Goal: Task Accomplishment & Management: Complete application form

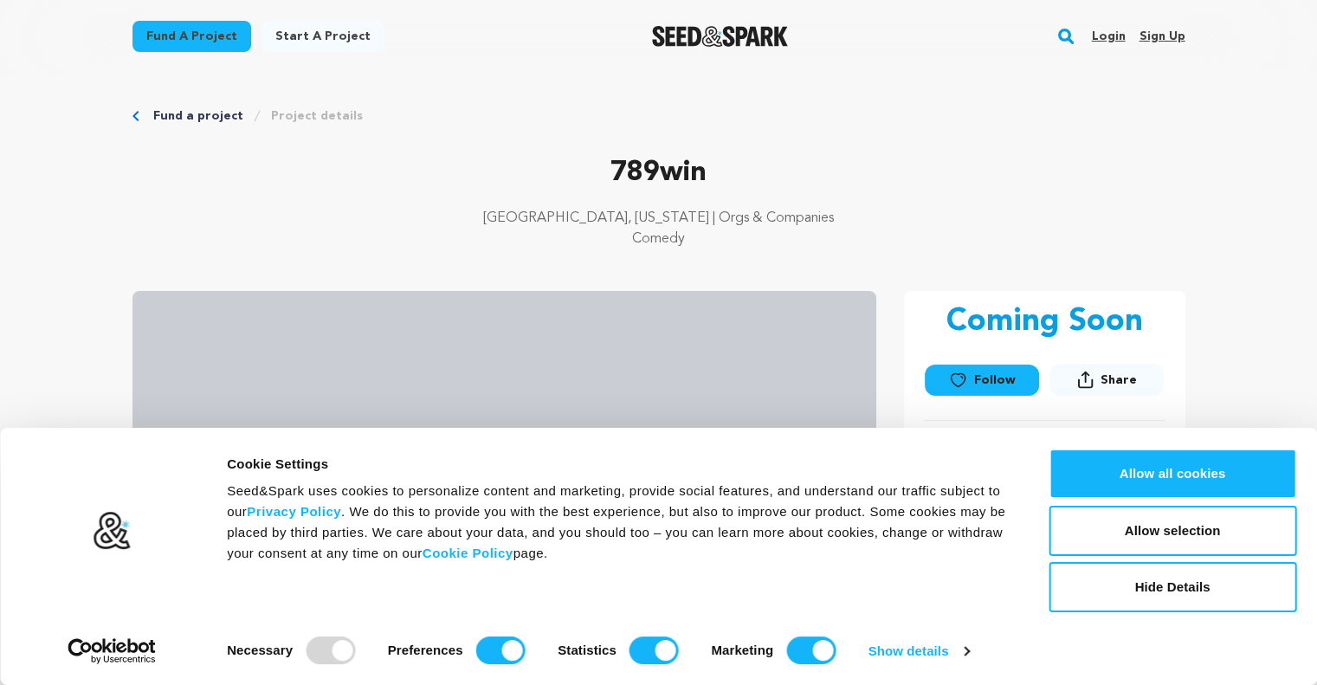
drag, startPoint x: 1086, startPoint y: 176, endPoint x: 1069, endPoint y: 104, distance: 73.7
click at [1086, 176] on p "789win" at bounding box center [658, 173] width 1053 height 42
click at [1169, 35] on link "Sign up" at bounding box center [1161, 37] width 46 height 28
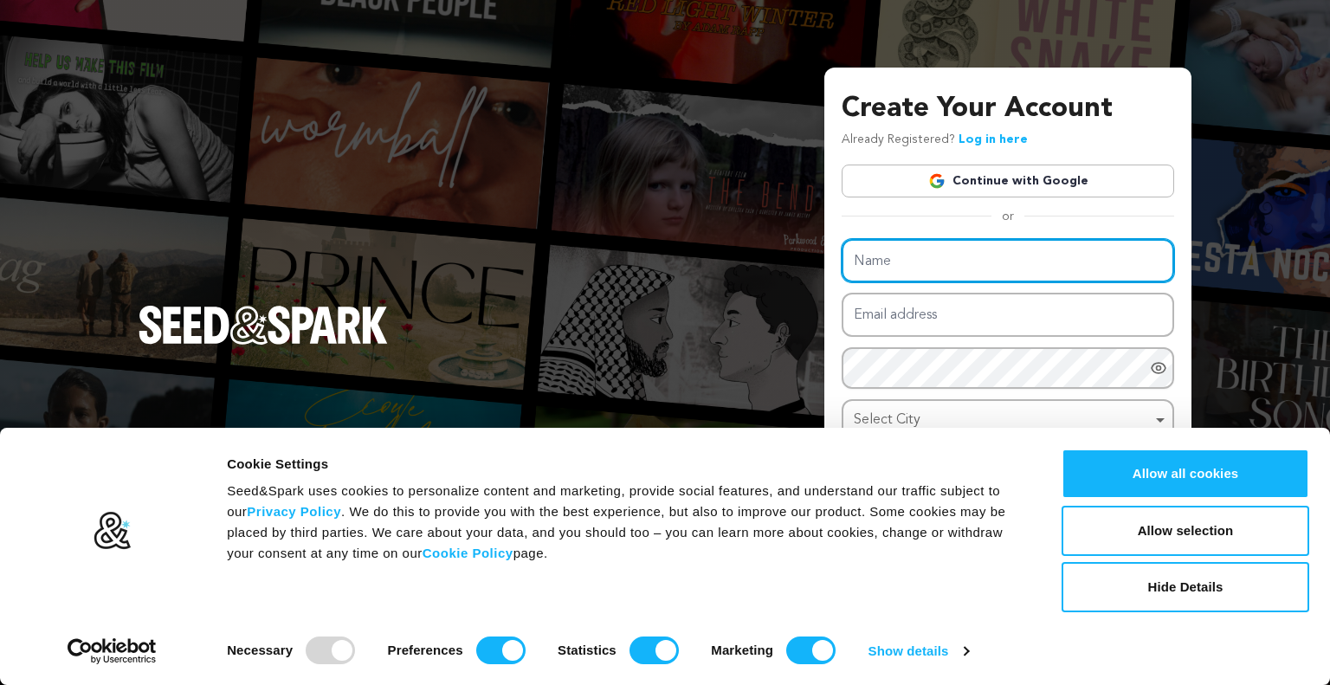
click at [873, 254] on input "Name" at bounding box center [1007, 261] width 332 height 44
paste input "939bet"
type input "939bet"
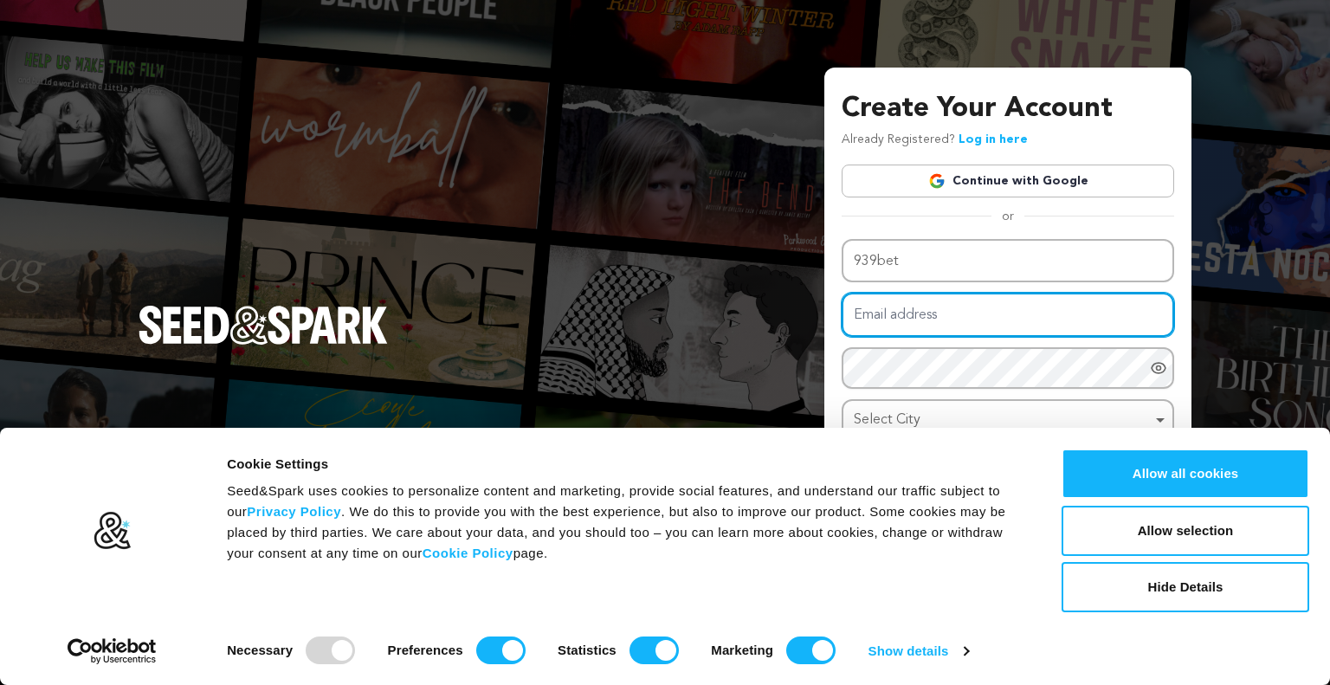
click at [879, 314] on input "Email address" at bounding box center [1007, 315] width 332 height 44
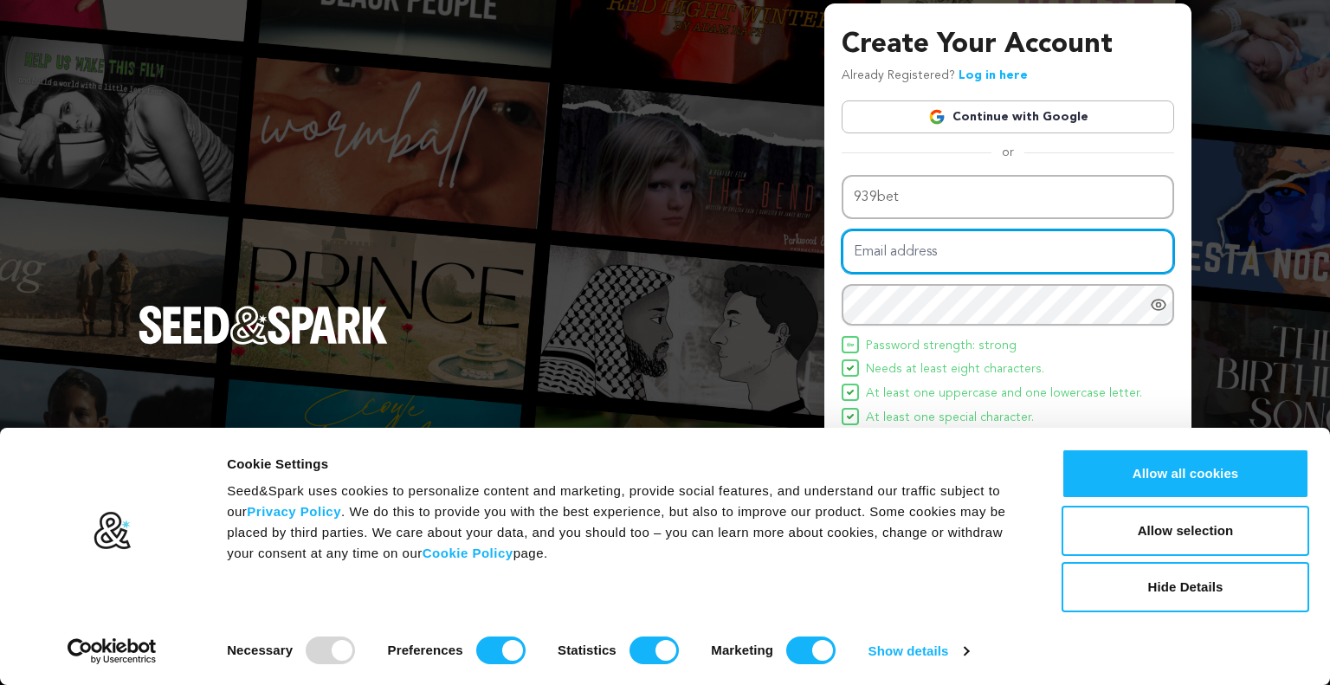
click at [916, 235] on input "Email address" at bounding box center [1007, 251] width 332 height 44
click at [1179, 582] on button "Hide Details" at bounding box center [1185, 587] width 248 height 50
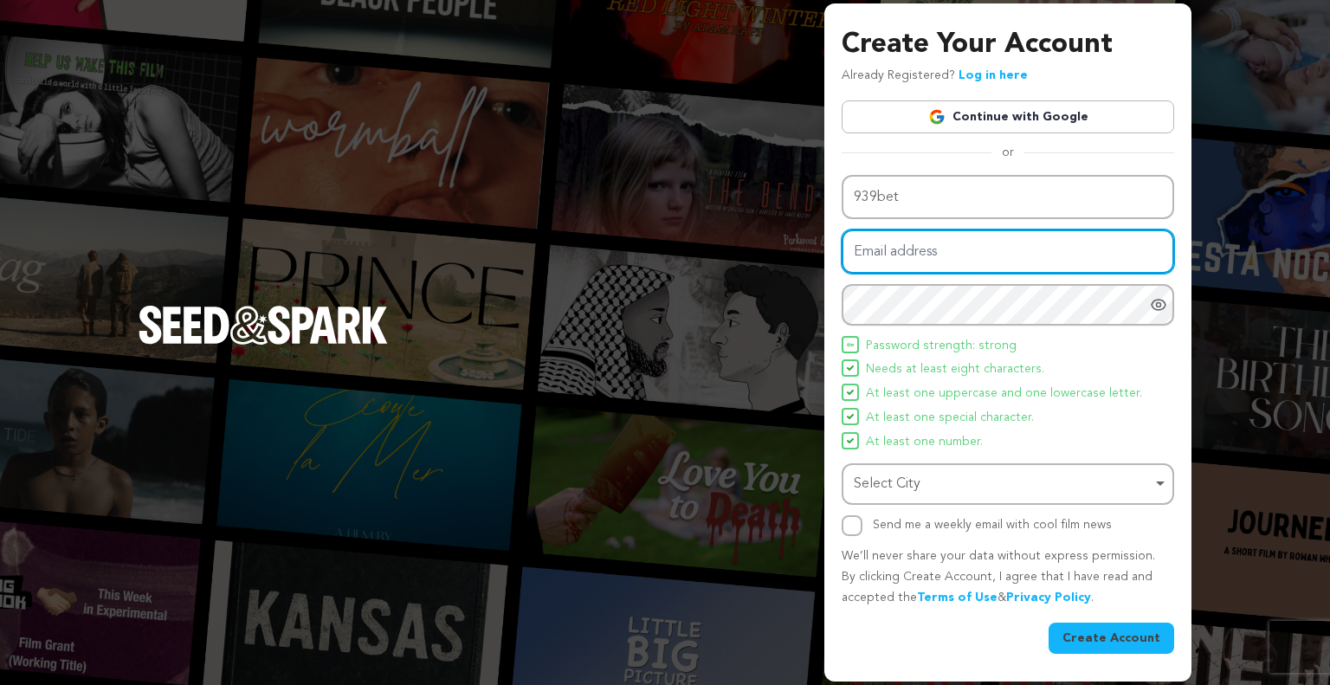
drag, startPoint x: 897, startPoint y: 252, endPoint x: 897, endPoint y: 277, distance: 25.1
click at [897, 252] on input "Email address" at bounding box center [1007, 251] width 332 height 44
paste input "duongxuan6334@gmail.com"
click at [911, 480] on div "Select City Remove item" at bounding box center [1003, 484] width 298 height 25
type input "duongxuan6334@gmail.com"
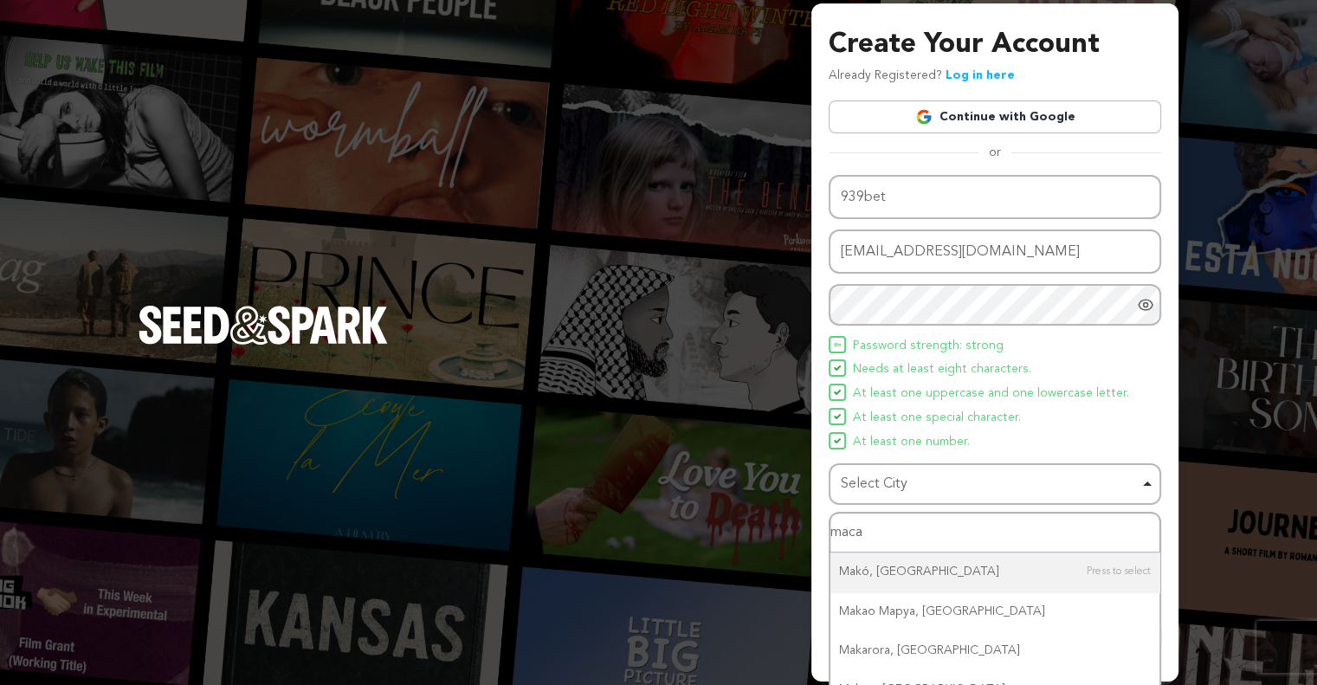
type input "macao"
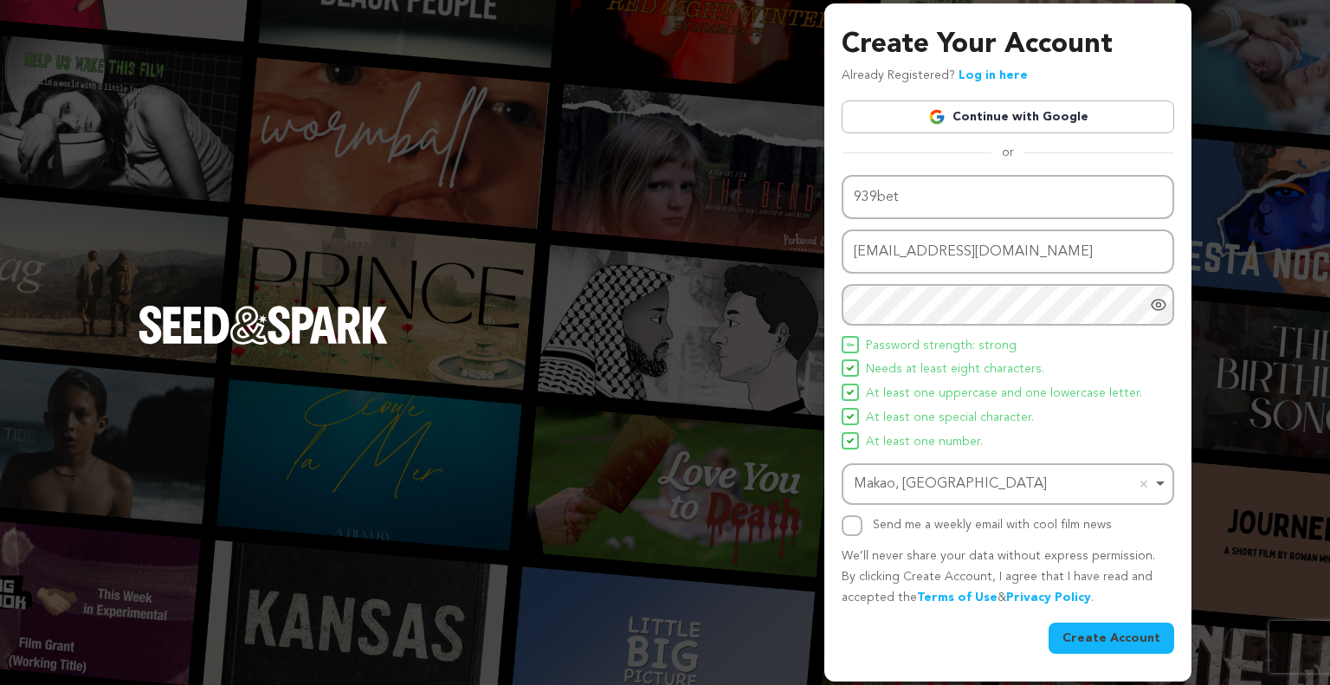
click at [1098, 640] on button "Create Account" at bounding box center [1111, 637] width 126 height 31
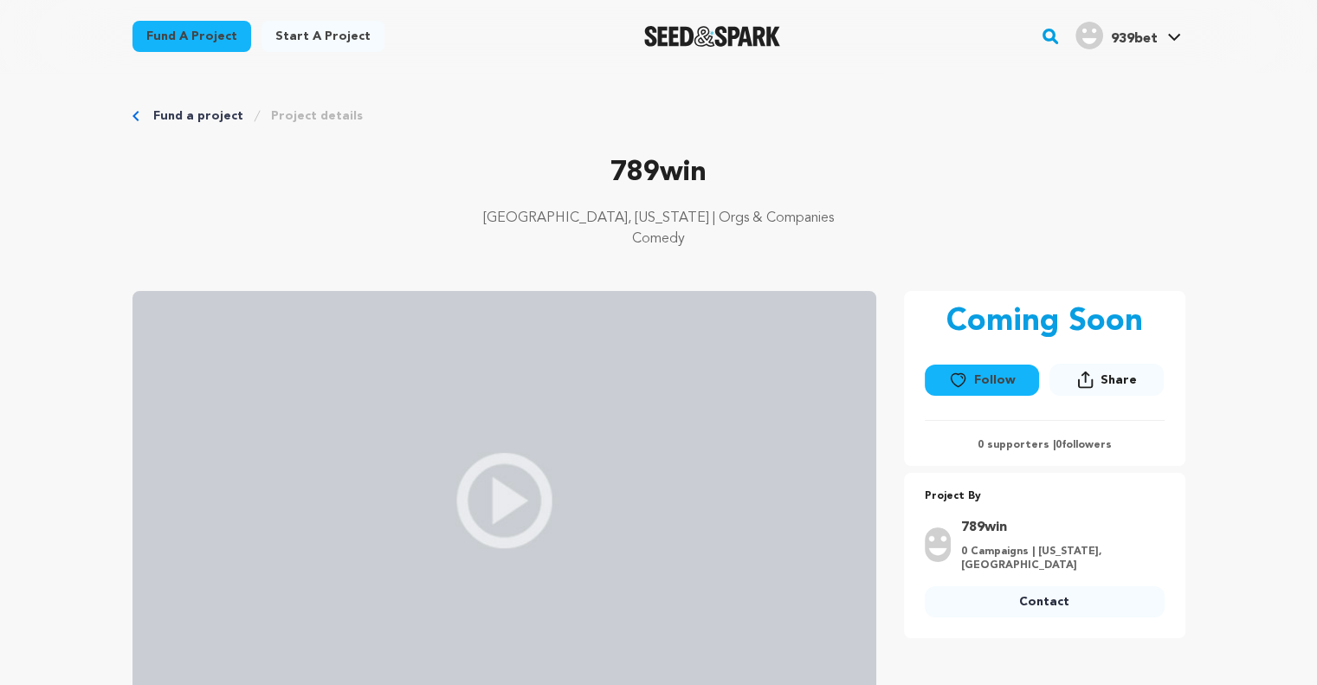
click at [313, 45] on link "Start a project" at bounding box center [322, 36] width 123 height 31
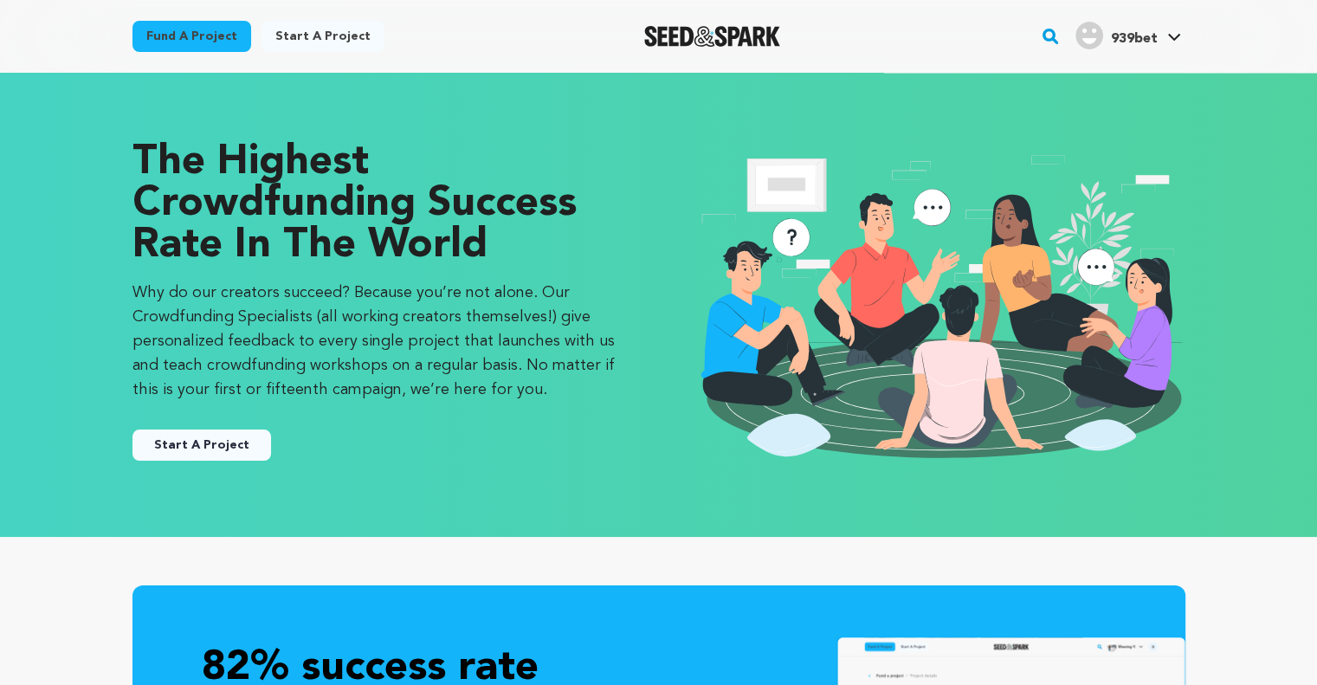
click at [227, 461] on div "The Highest Crowdfunding Success Rate in the World Why do our creators succeed?…" at bounding box center [378, 304] width 492 height 325
click at [223, 443] on button "Start A Project" at bounding box center [201, 444] width 139 height 31
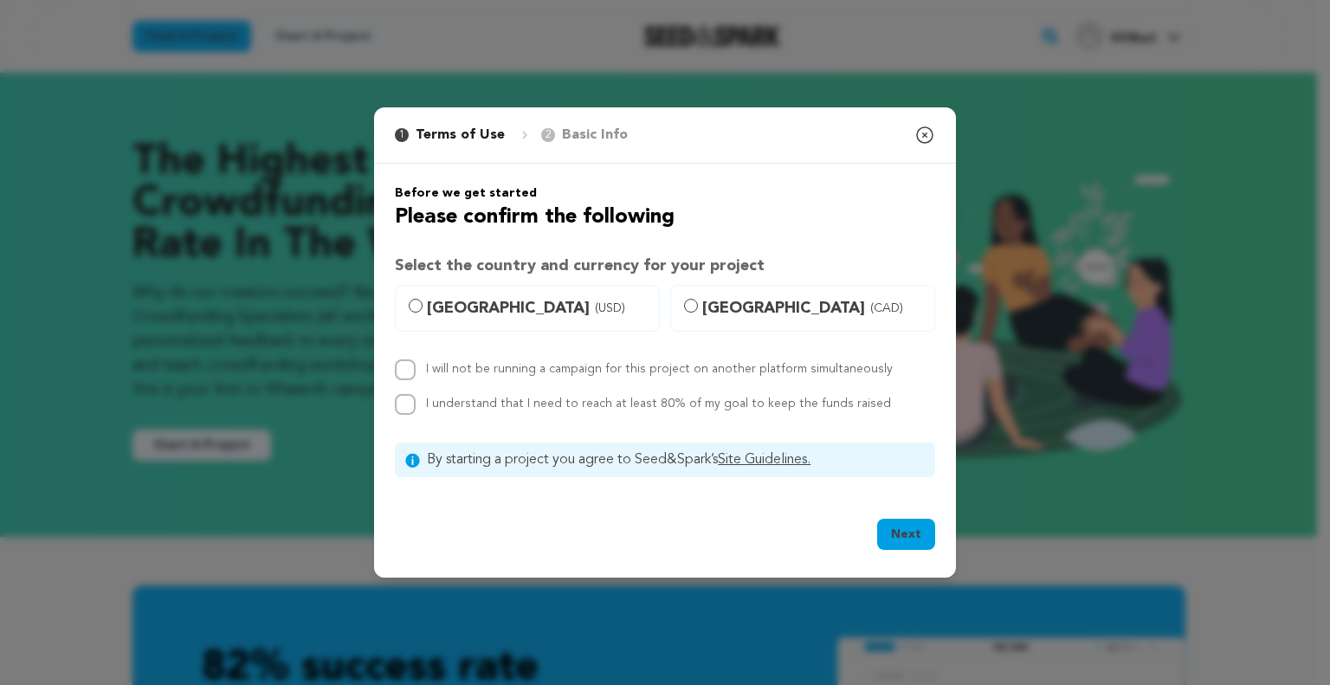
click at [470, 315] on span "United States (USD)" at bounding box center [538, 308] width 222 height 24
click at [422, 312] on input "United States (USD)" at bounding box center [416, 306] width 14 height 14
radio input "true"
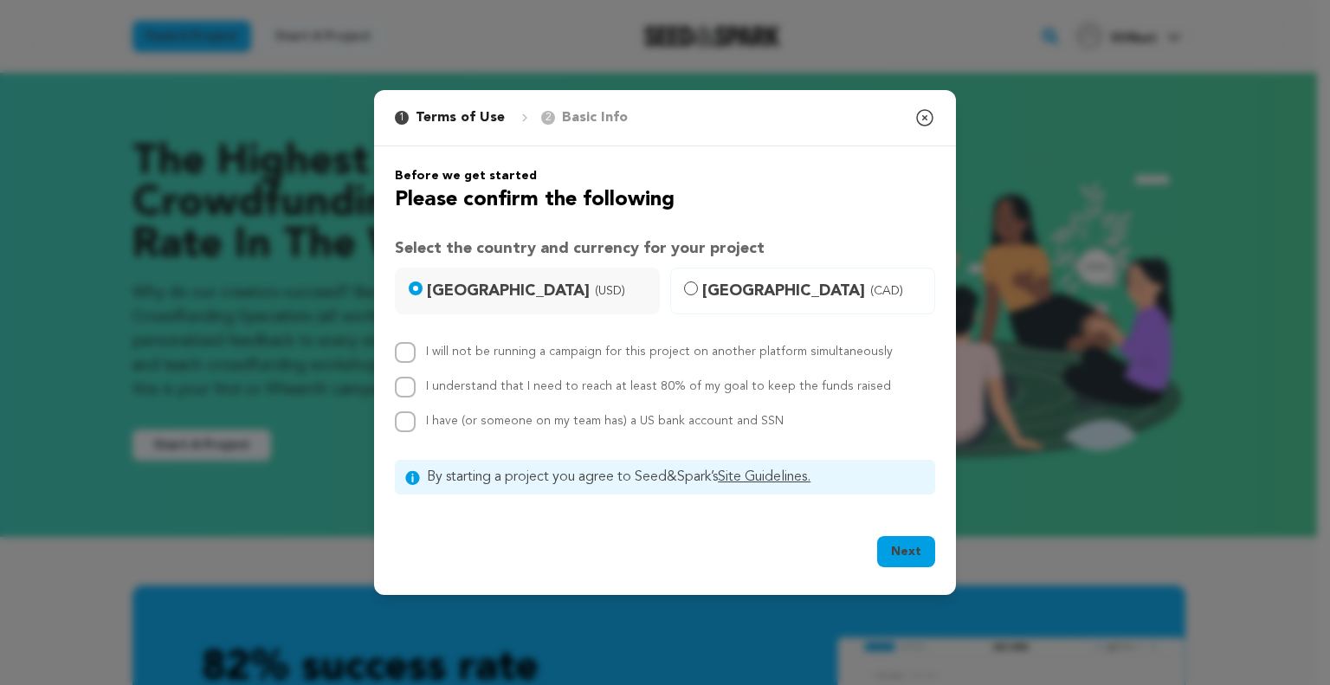
click at [468, 370] on div "I will not be running a campaign for this project on another platform simultane…" at bounding box center [665, 387] width 540 height 90
click at [470, 395] on div "I understand that I need to reach at least 80% of my goal to keep the funds rai…" at bounding box center [658, 387] width 465 height 21
click at [474, 432] on div "Before we get started Please confirm the following Select the country and curre…" at bounding box center [665, 330] width 540 height 327
drag, startPoint x: 479, startPoint y: 390, endPoint x: 479, endPoint y: 362, distance: 27.7
click at [479, 388] on label "I understand that I need to reach at least 80% of my goal to keep the funds rai…" at bounding box center [658, 386] width 465 height 12
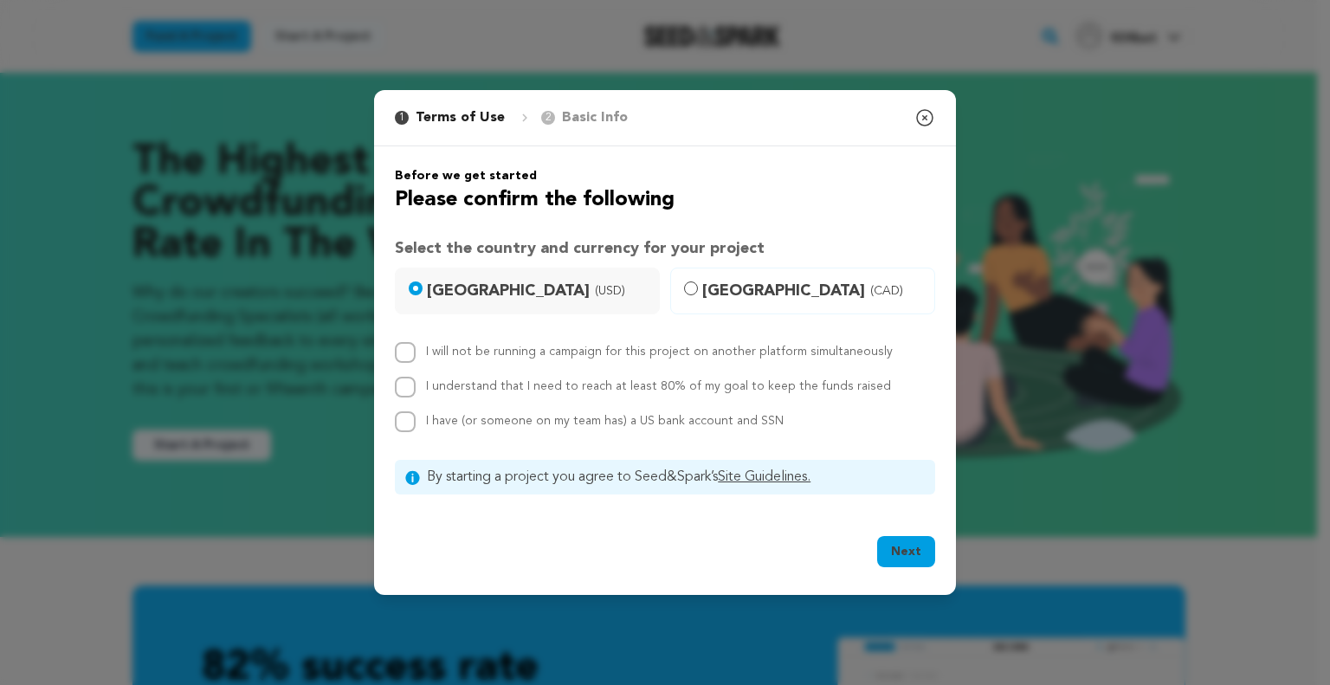
click at [416, 388] on input "I understand that I need to reach at least 80% of my goal to keep the funds rai…" at bounding box center [405, 387] width 21 height 21
checkbox input "true"
drag, startPoint x: 480, startPoint y: 358, endPoint x: 480, endPoint y: 381, distance: 22.5
click at [480, 360] on div "I will not be running a campaign for this project on another platform simultane…" at bounding box center [659, 352] width 467 height 21
click at [483, 422] on span "I have (or someone on my team has) a US bank account and SSN" at bounding box center [605, 421] width 358 height 12
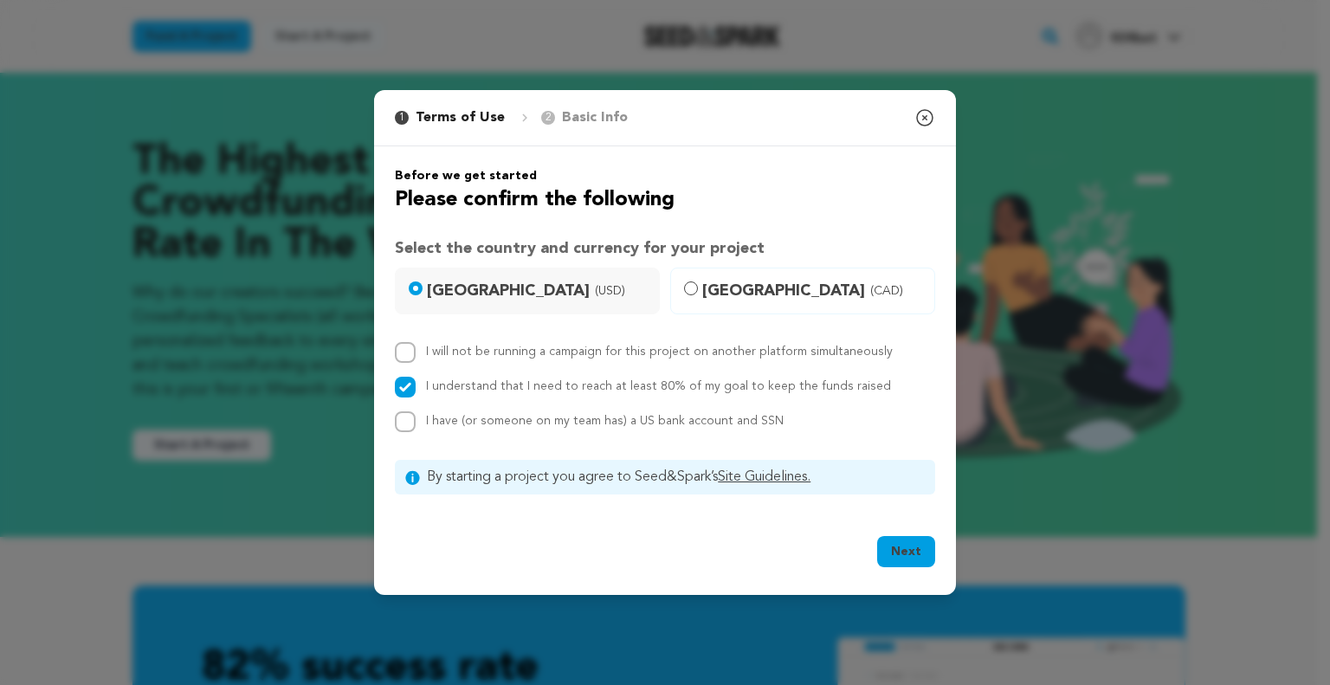
click at [416, 422] on input "I have (or someone on my team has) a US bank account and SSN" at bounding box center [405, 421] width 21 height 21
checkbox input "true"
click at [483, 352] on label "I will not be running a campaign for this project on another platform simultane…" at bounding box center [659, 351] width 467 height 12
click at [416, 352] on input "I will not be running a campaign for this project on another platform simultane…" at bounding box center [405, 352] width 21 height 21
checkbox input "true"
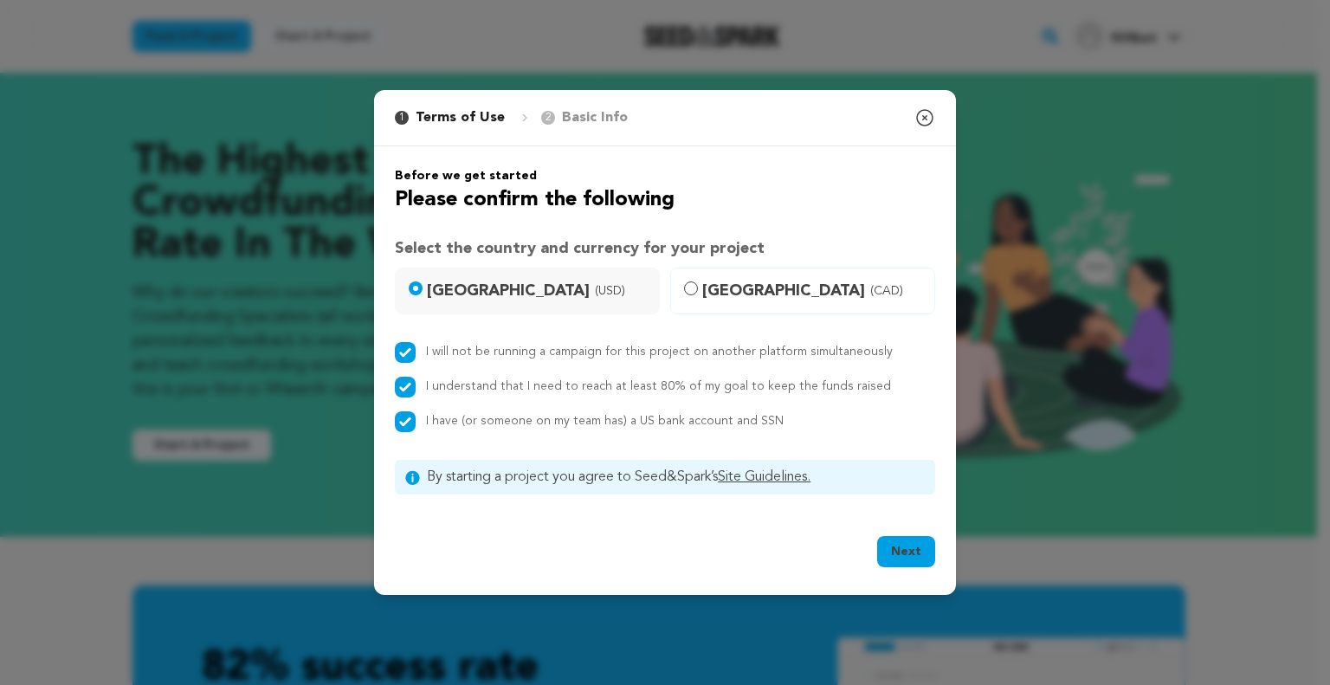
click at [898, 554] on button "Next" at bounding box center [906, 551] width 58 height 31
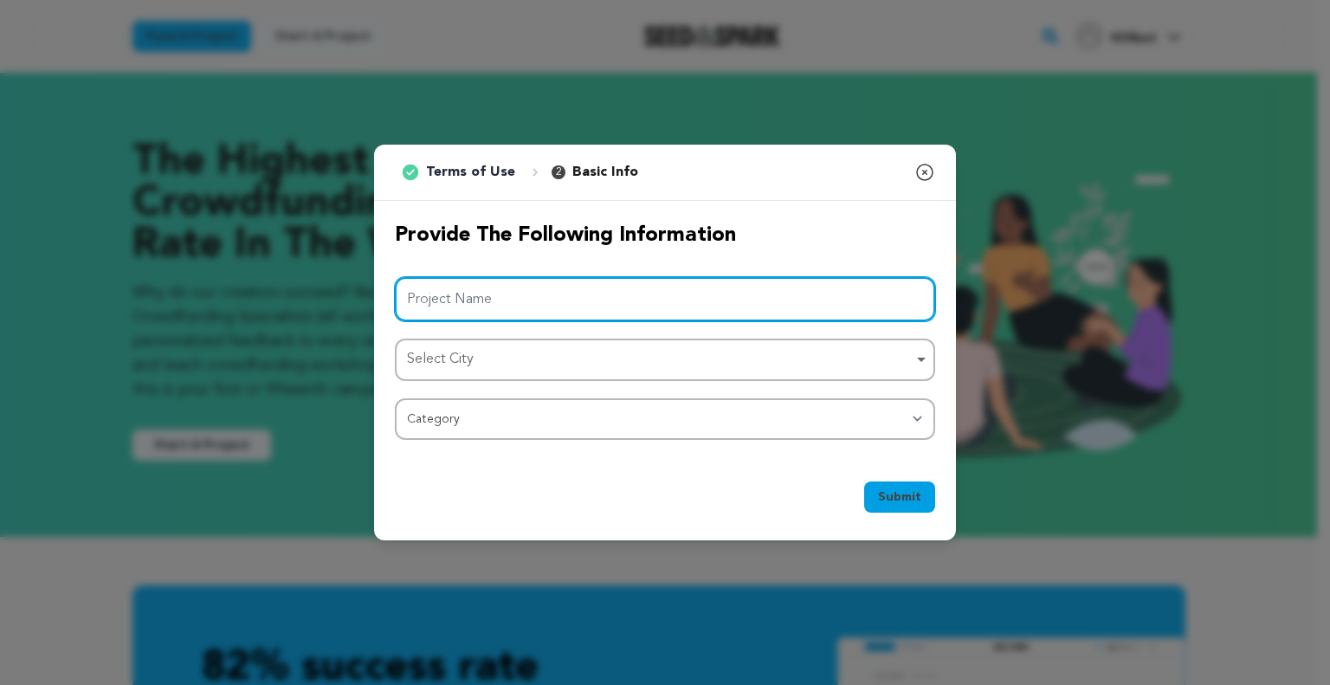
drag, startPoint x: 623, startPoint y: 297, endPoint x: 595, endPoint y: 308, distance: 30.7
click at [623, 298] on input "Project Name" at bounding box center [665, 299] width 540 height 44
paste input "939bet"
click at [461, 349] on div "Select City Remove item" at bounding box center [660, 359] width 506 height 25
type input "939bet"
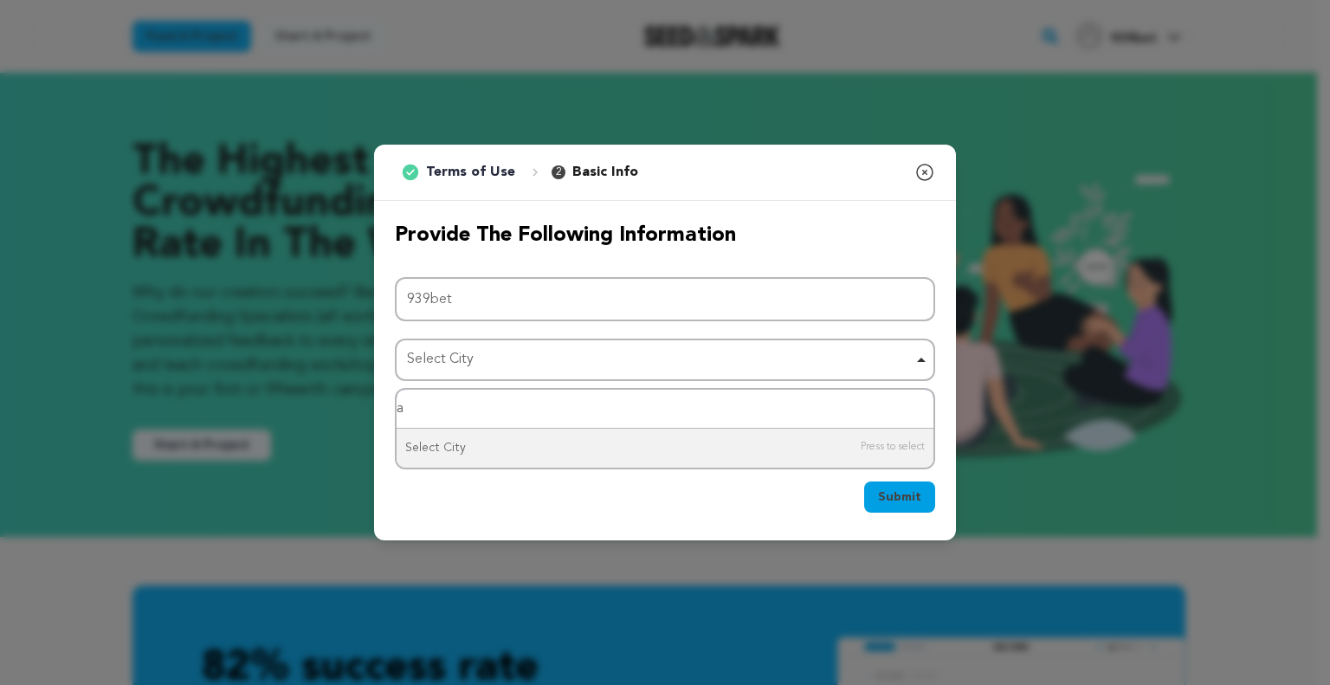
type input "as"
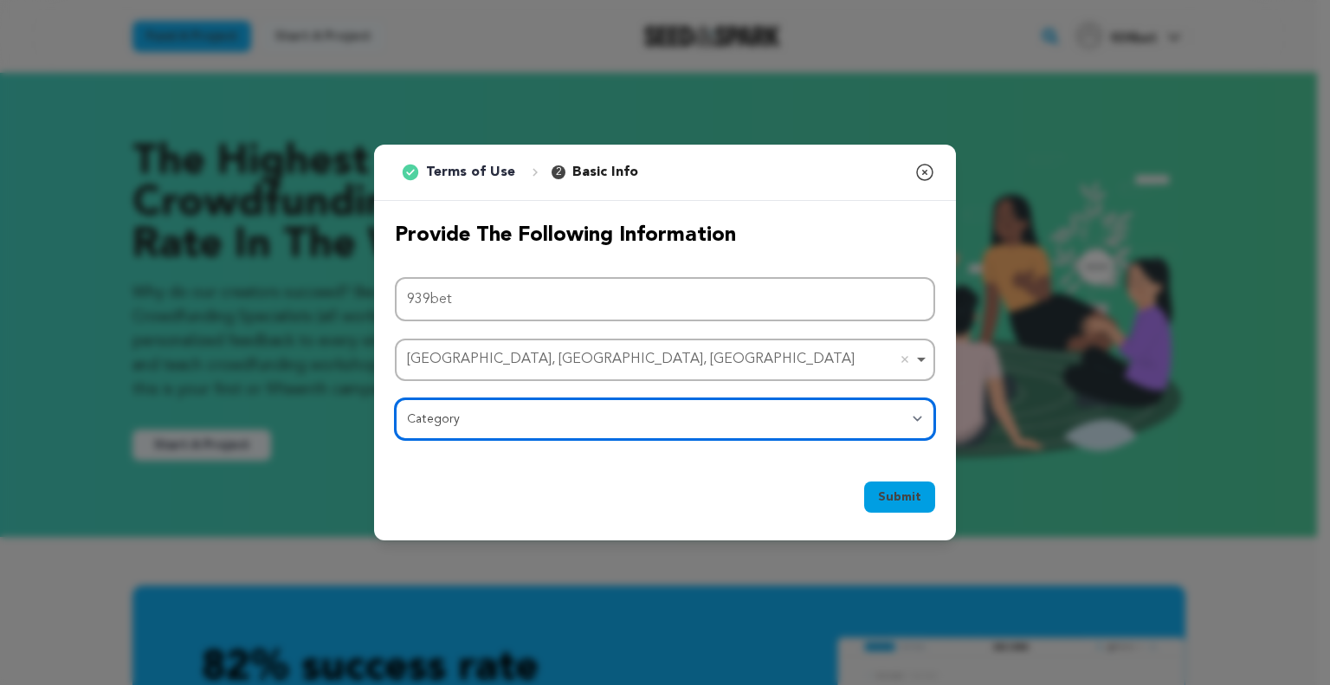
click at [495, 427] on select "Category Film Feature Film Short Series Film Festival Company Music Video VR Ex…" at bounding box center [665, 419] width 540 height 42
select select "10895"
click at [395, 398] on select "Category Film Feature Film Short Series Film Festival Company Music Video VR Ex…" at bounding box center [665, 419] width 540 height 42
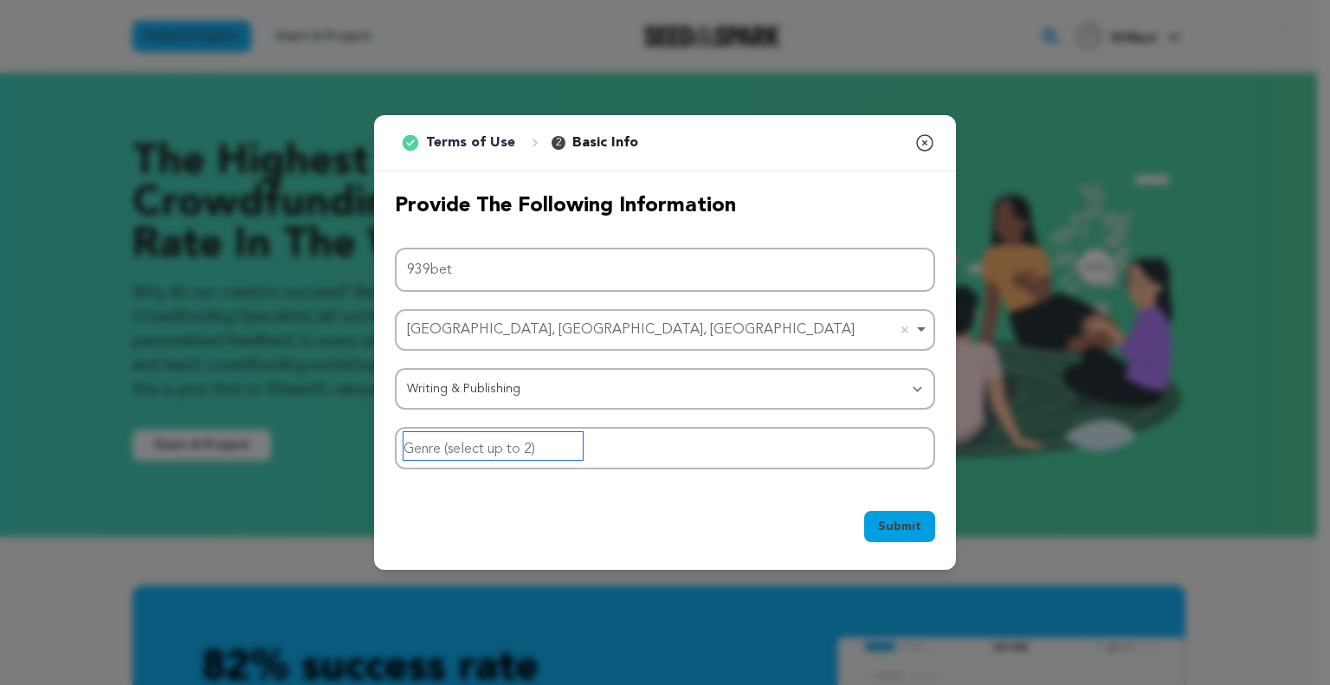
click at [552, 448] on input "Genre (select up to 2)" at bounding box center [492, 446] width 179 height 28
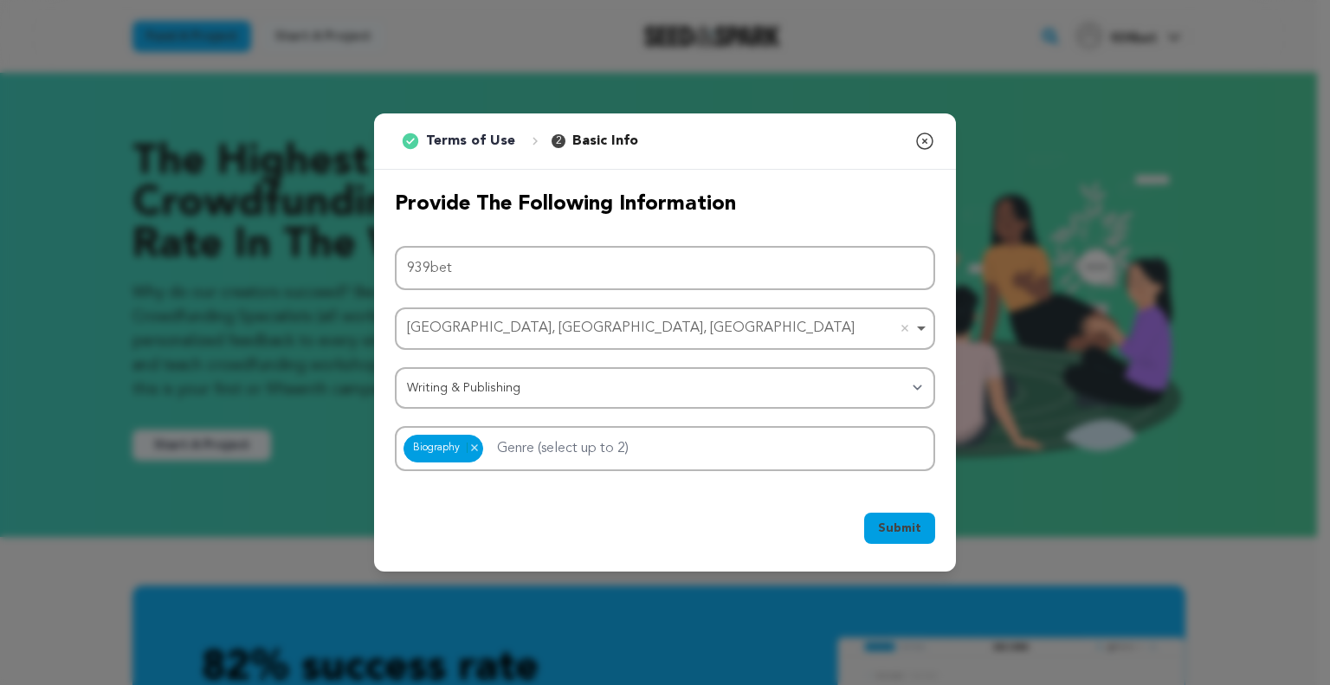
click at [893, 519] on span "Submit" at bounding box center [899, 527] width 43 height 17
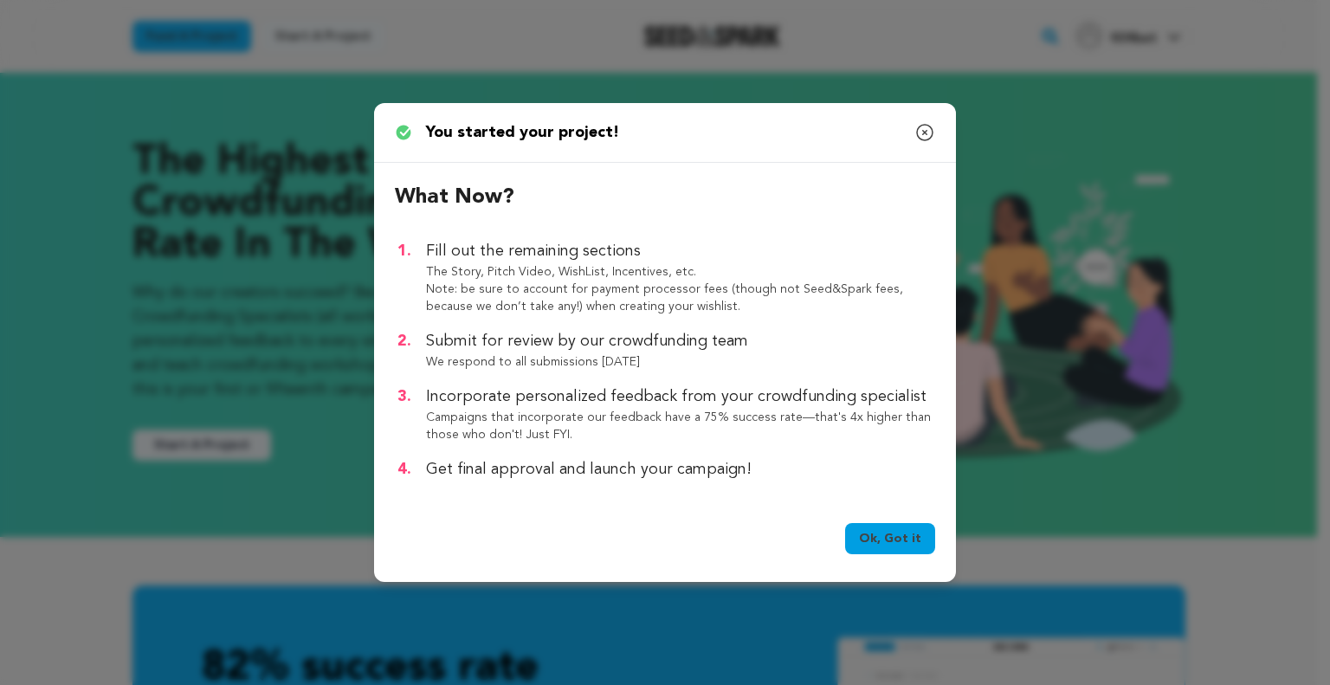
click at [900, 535] on link "Ok, Got it" at bounding box center [890, 538] width 90 height 31
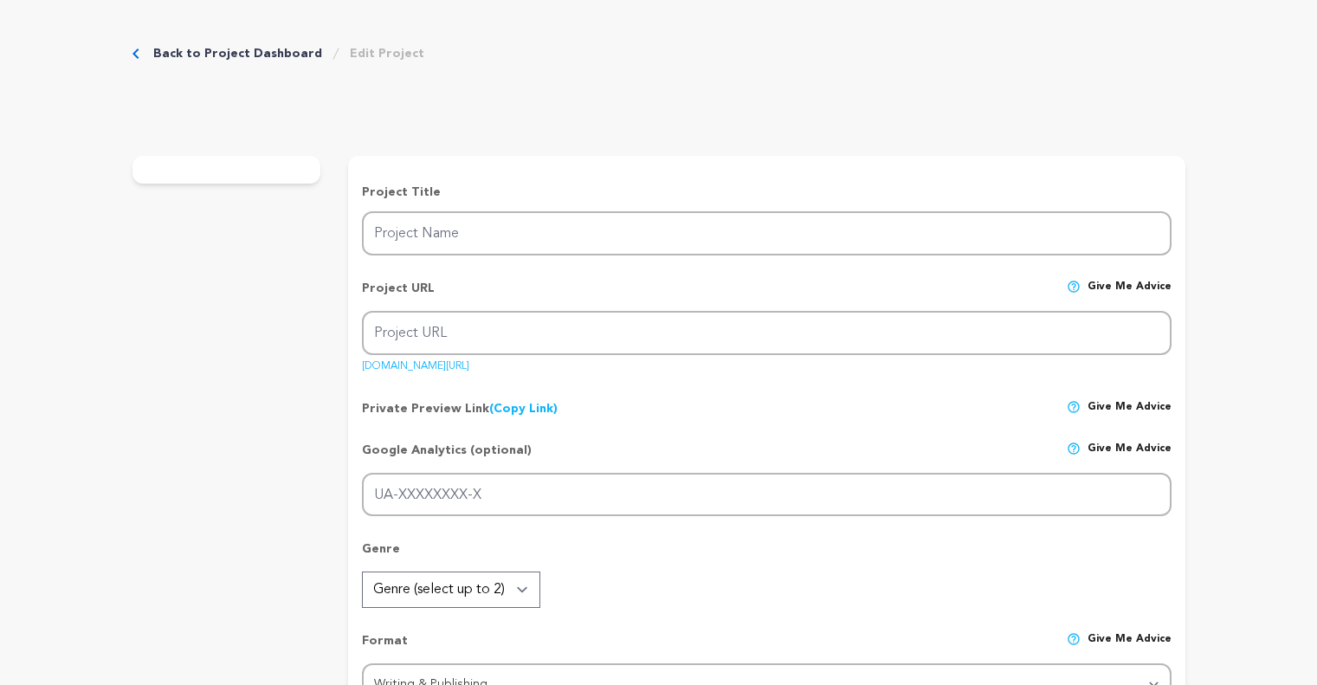
type input "939bet"
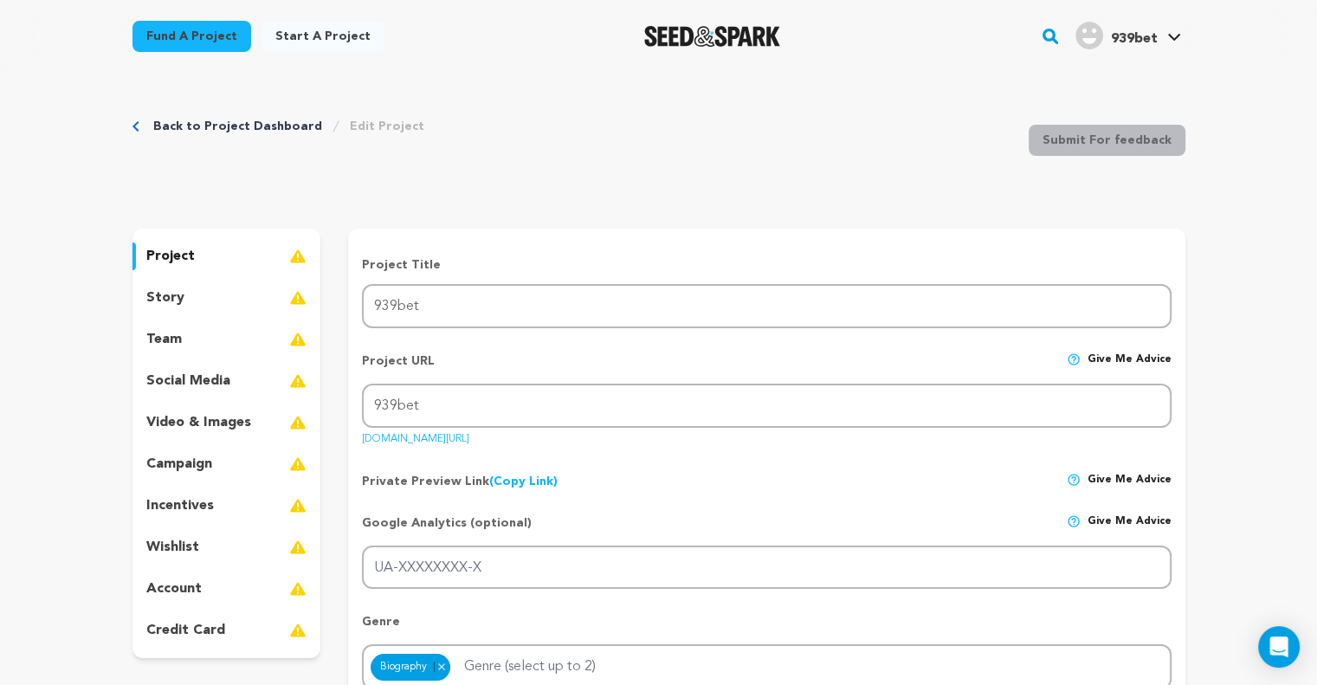
click at [181, 299] on div "story" at bounding box center [226, 298] width 189 height 28
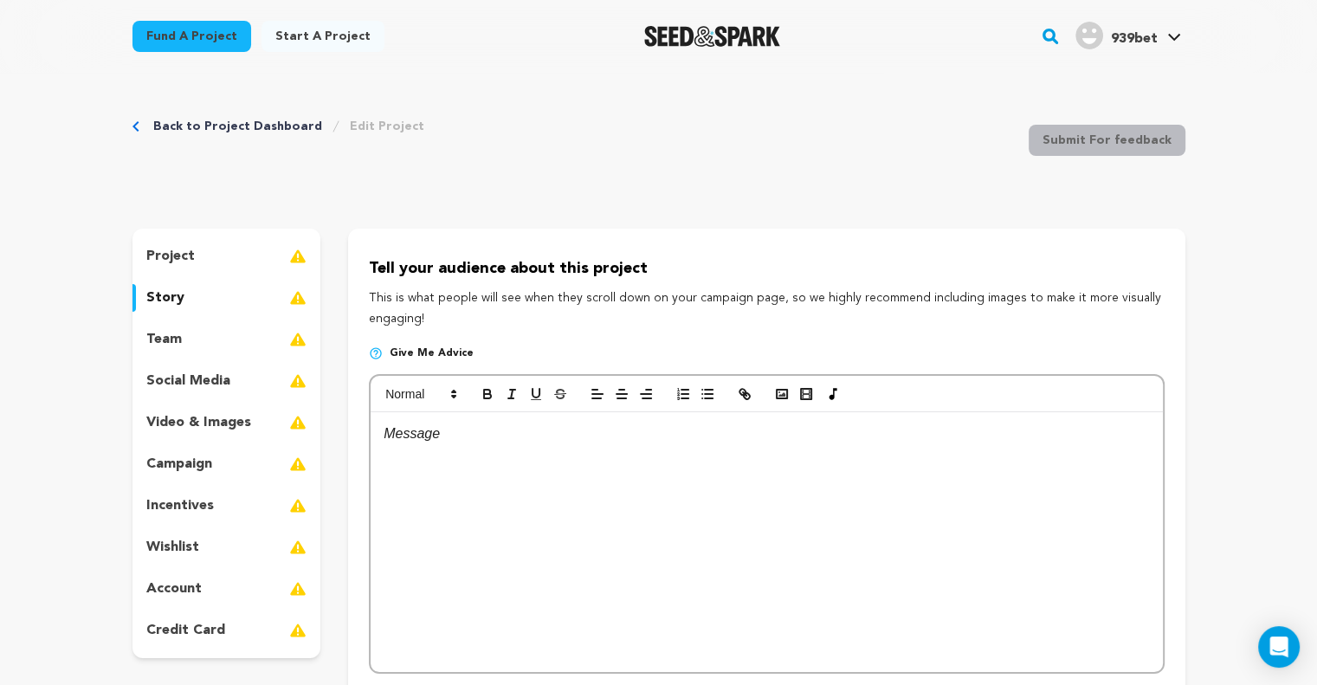
click at [533, 462] on div at bounding box center [765, 542] width 791 height 260
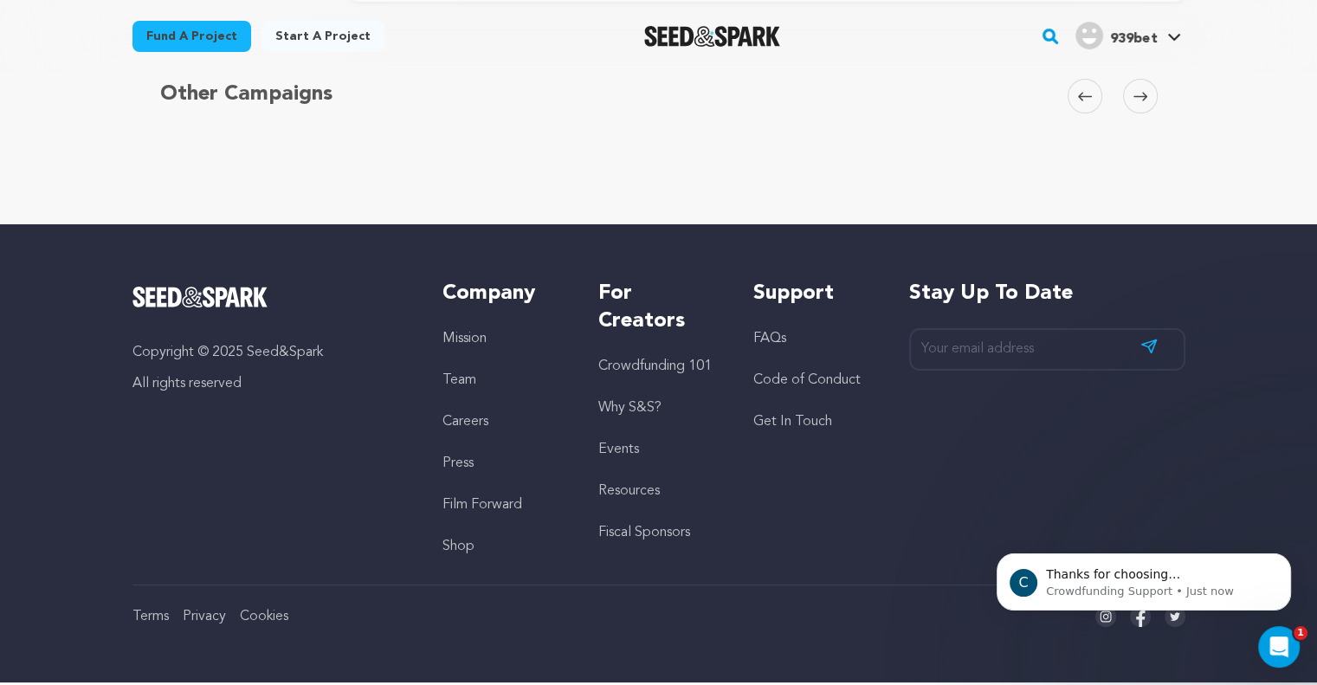
scroll to position [6237, 0]
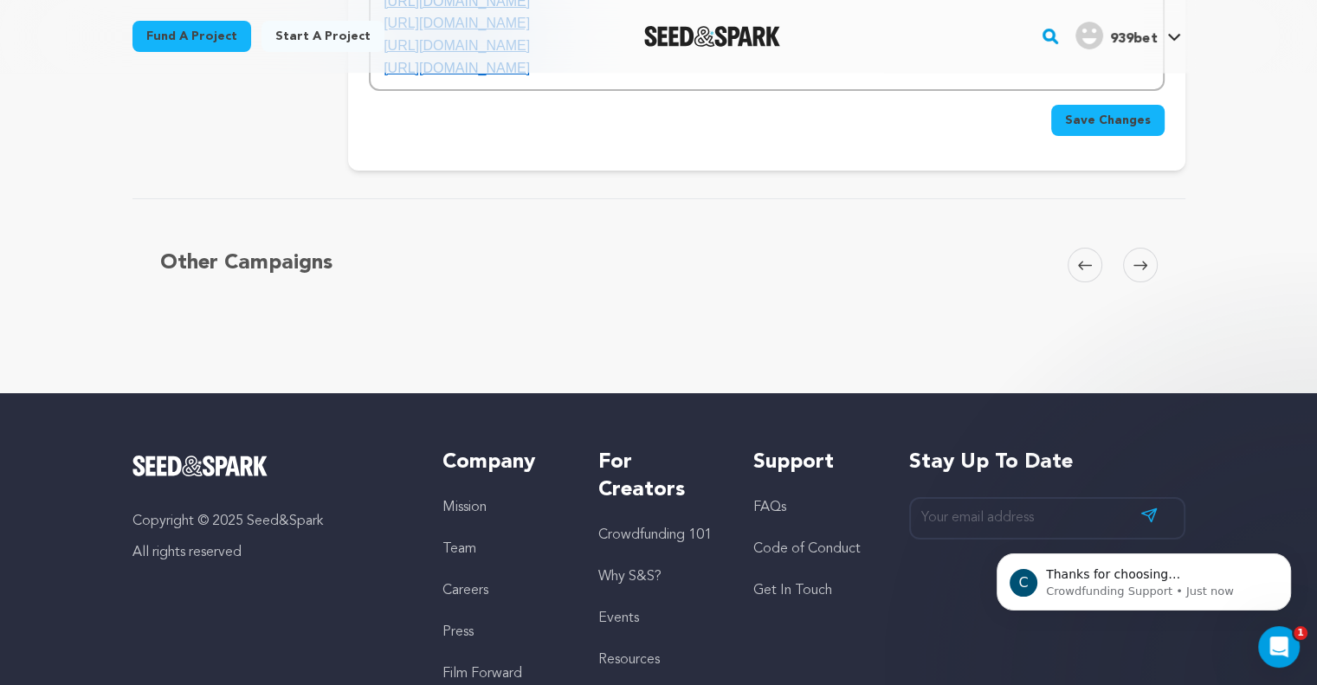
click at [1112, 136] on button "Save Changes" at bounding box center [1107, 120] width 113 height 31
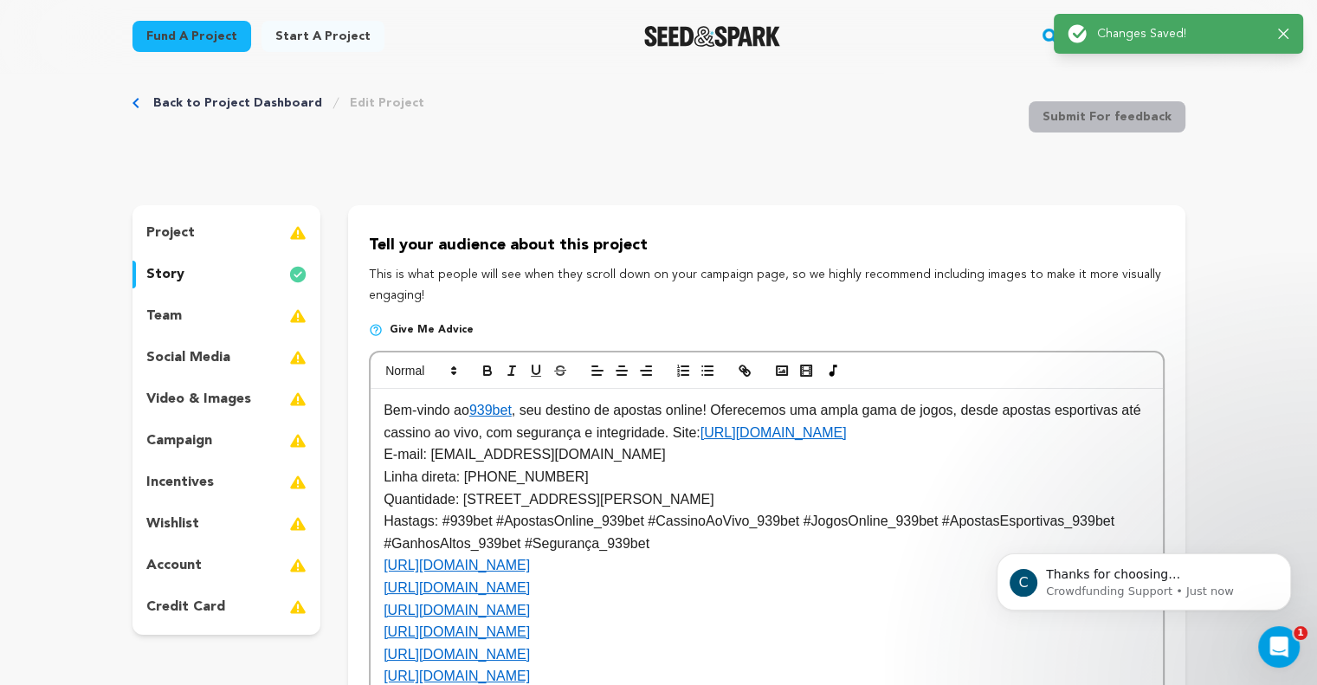
scroll to position [0, 0]
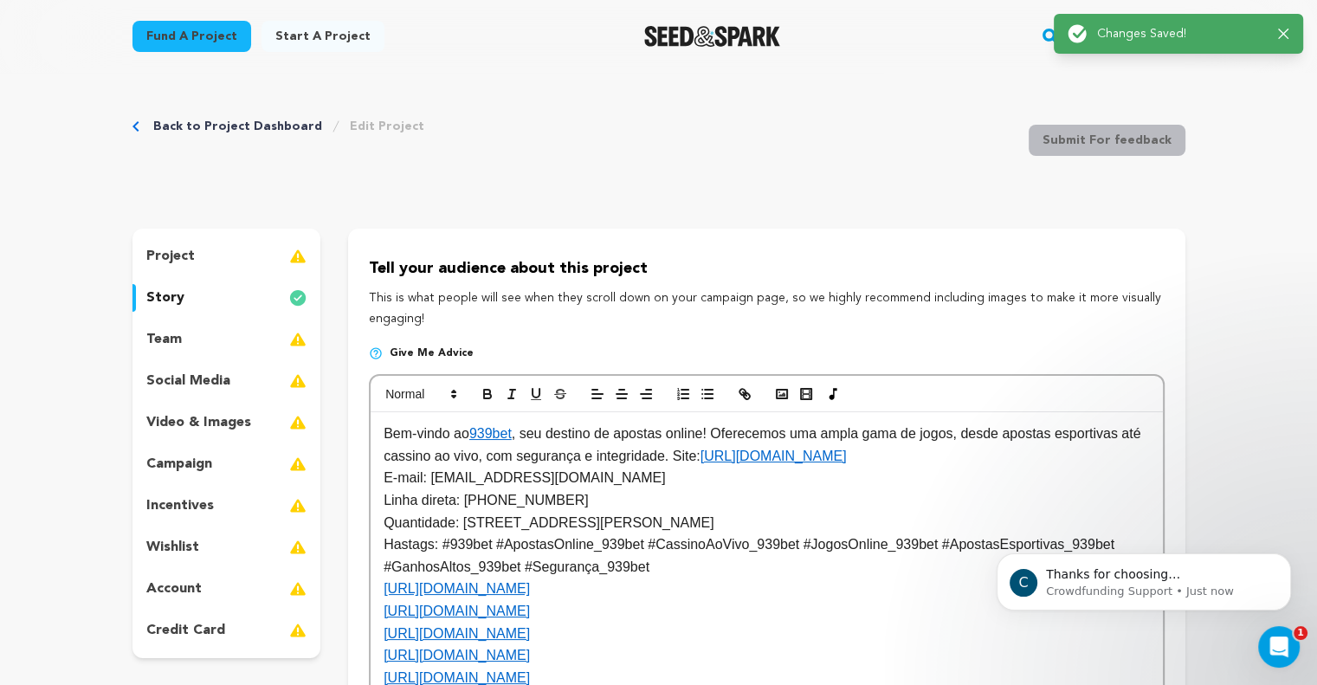
click at [262, 117] on div "Back to Project Dashboard Edit Project Submit For feedback Submit For feedback" at bounding box center [658, 144] width 1053 height 114
click at [261, 119] on link "Back to Project Dashboard" at bounding box center [237, 126] width 169 height 17
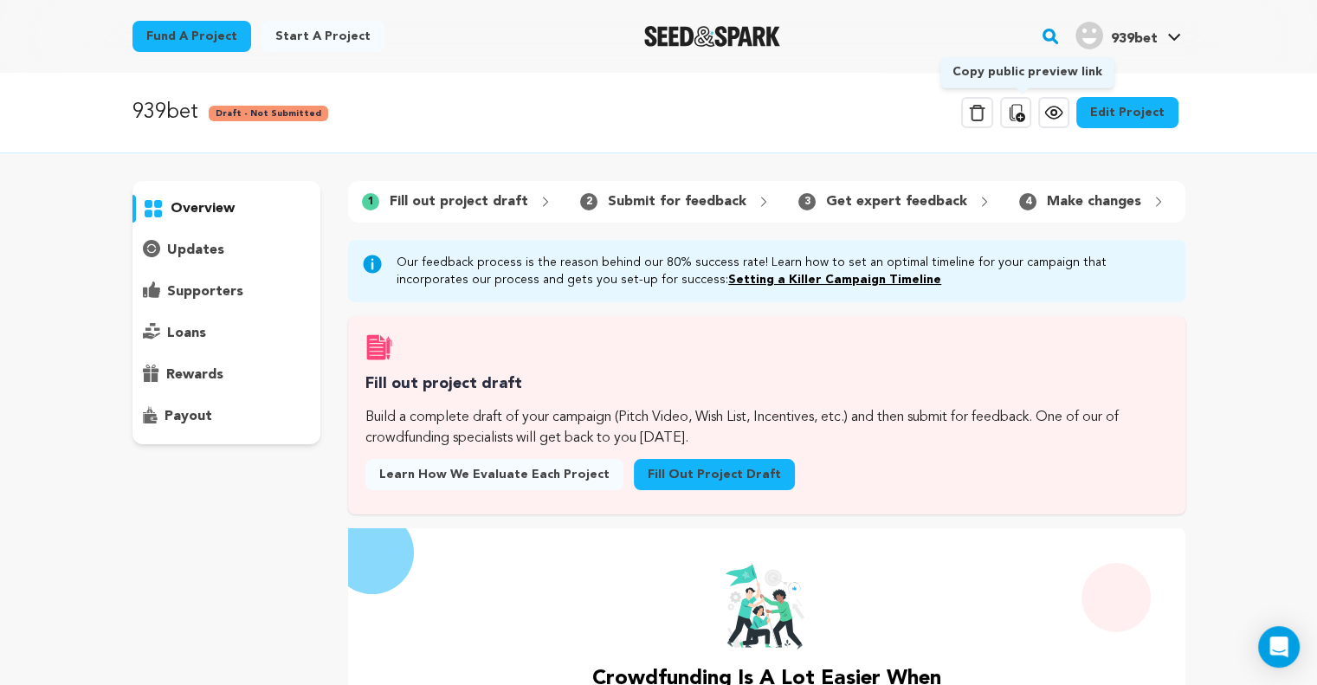
click at [1019, 113] on icon at bounding box center [1016, 112] width 16 height 17
